Goal: Task Accomplishment & Management: Manage account settings

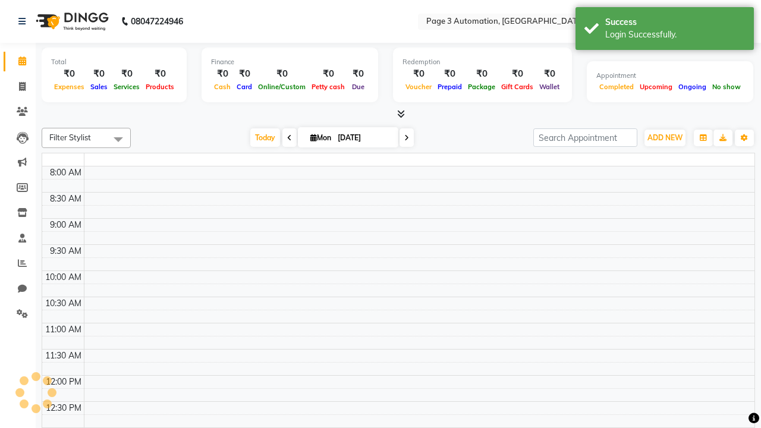
select select "en"
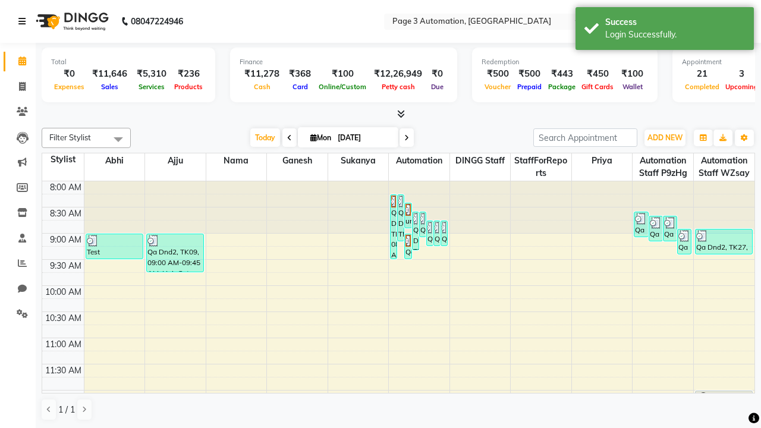
click at [24, 21] on icon at bounding box center [21, 21] width 7 height 8
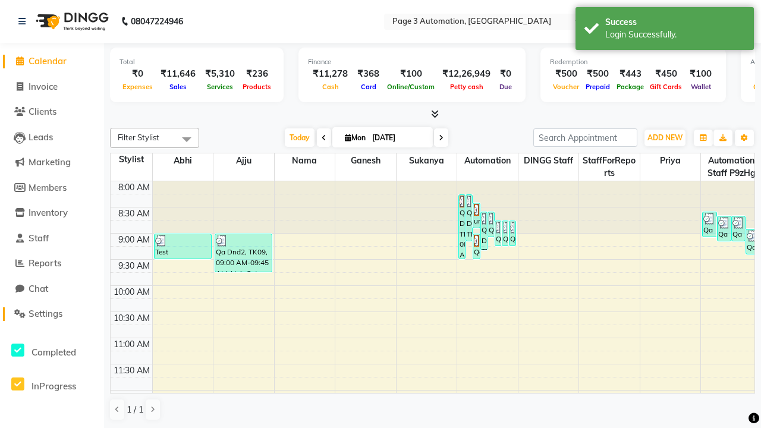
click at [52, 314] on span "Settings" at bounding box center [46, 313] width 34 height 11
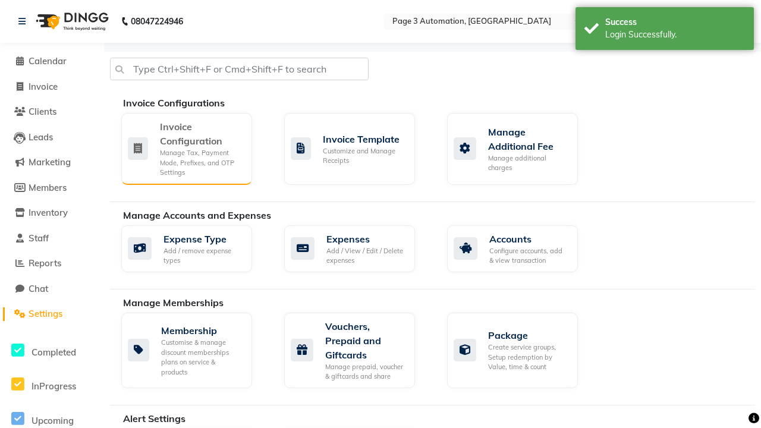
click at [186, 148] on div "Manage Tax, Payment Mode, Prefixes, and OTP Settings" at bounding box center [201, 163] width 83 height 30
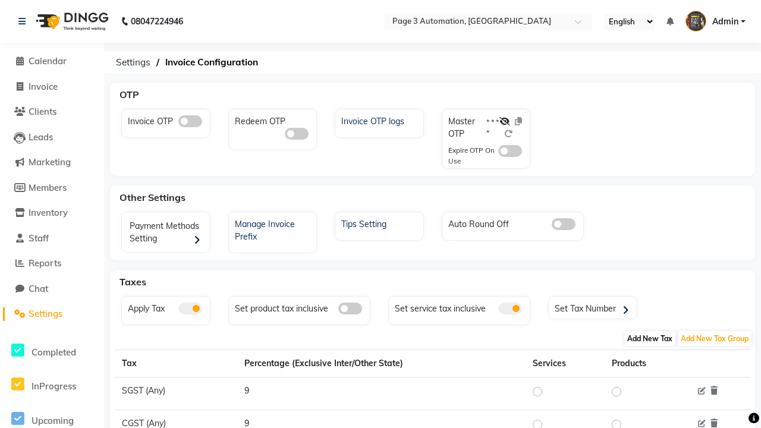
click at [650, 339] on span "Add New Tax" at bounding box center [650, 338] width 51 height 15
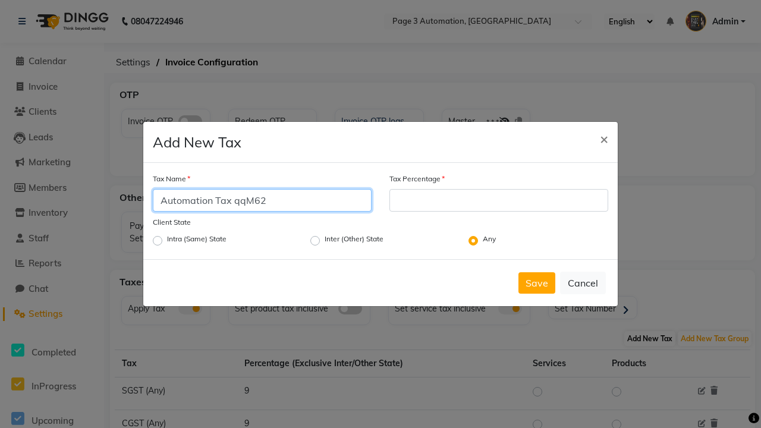
type input "Automation Tax qqM62"
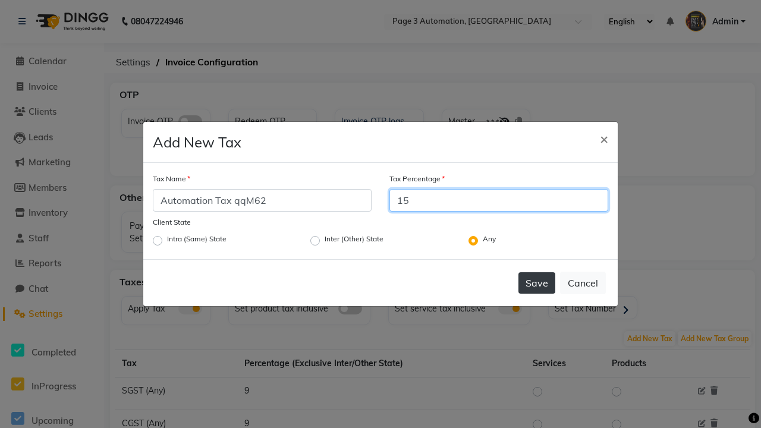
type input "15"
click at [537, 283] on button "Save" at bounding box center [537, 282] width 37 height 21
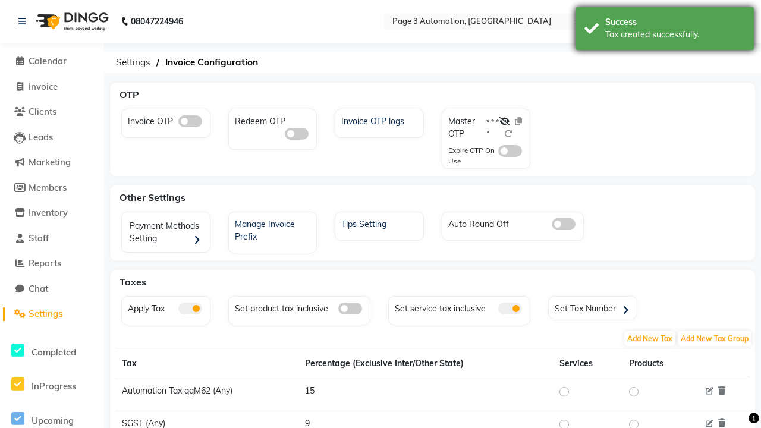
click at [665, 30] on div "Tax created successfully." at bounding box center [676, 35] width 140 height 12
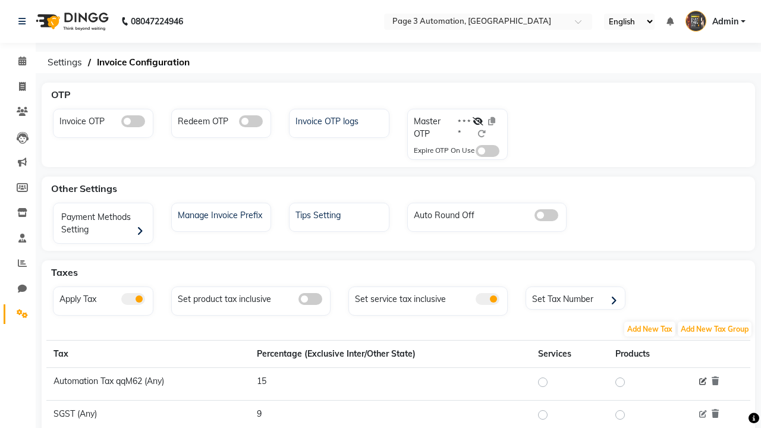
click at [703, 382] on icon at bounding box center [704, 382] width 8 height 8
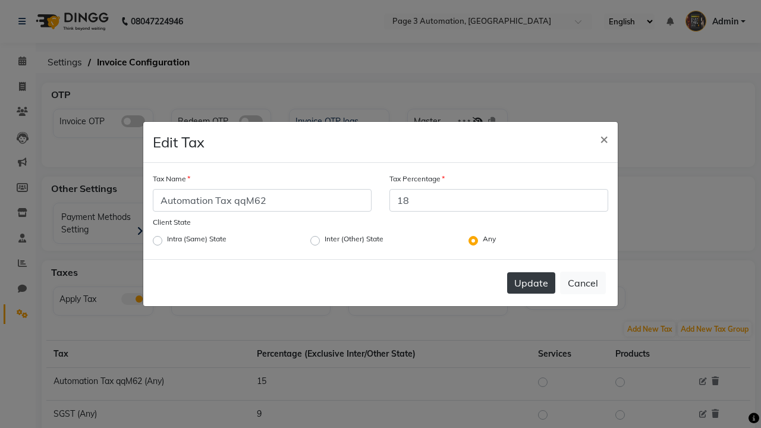
type input "18"
click at [531, 283] on button "Update" at bounding box center [531, 282] width 48 height 21
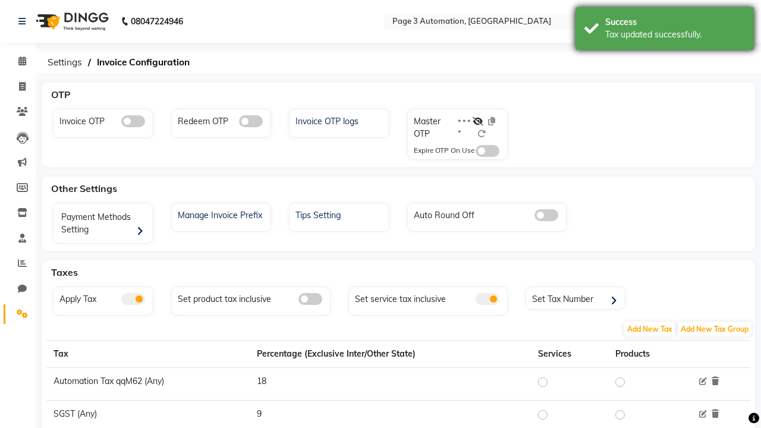
click at [665, 30] on div "Tax updated successfully." at bounding box center [676, 35] width 140 height 12
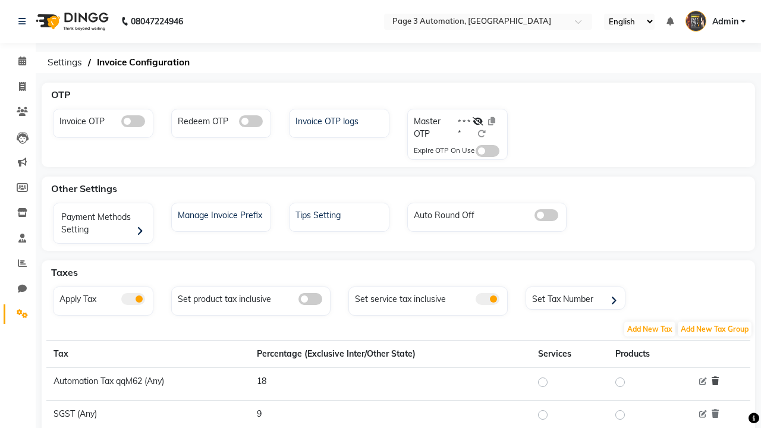
click at [716, 381] on icon at bounding box center [715, 381] width 7 height 8
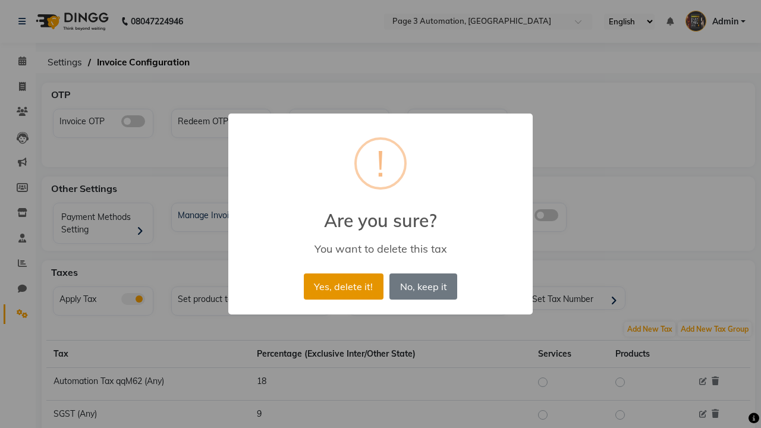
click at [343, 286] on button "Yes, delete it!" at bounding box center [344, 287] width 80 height 26
